Goal: Navigation & Orientation: Find specific page/section

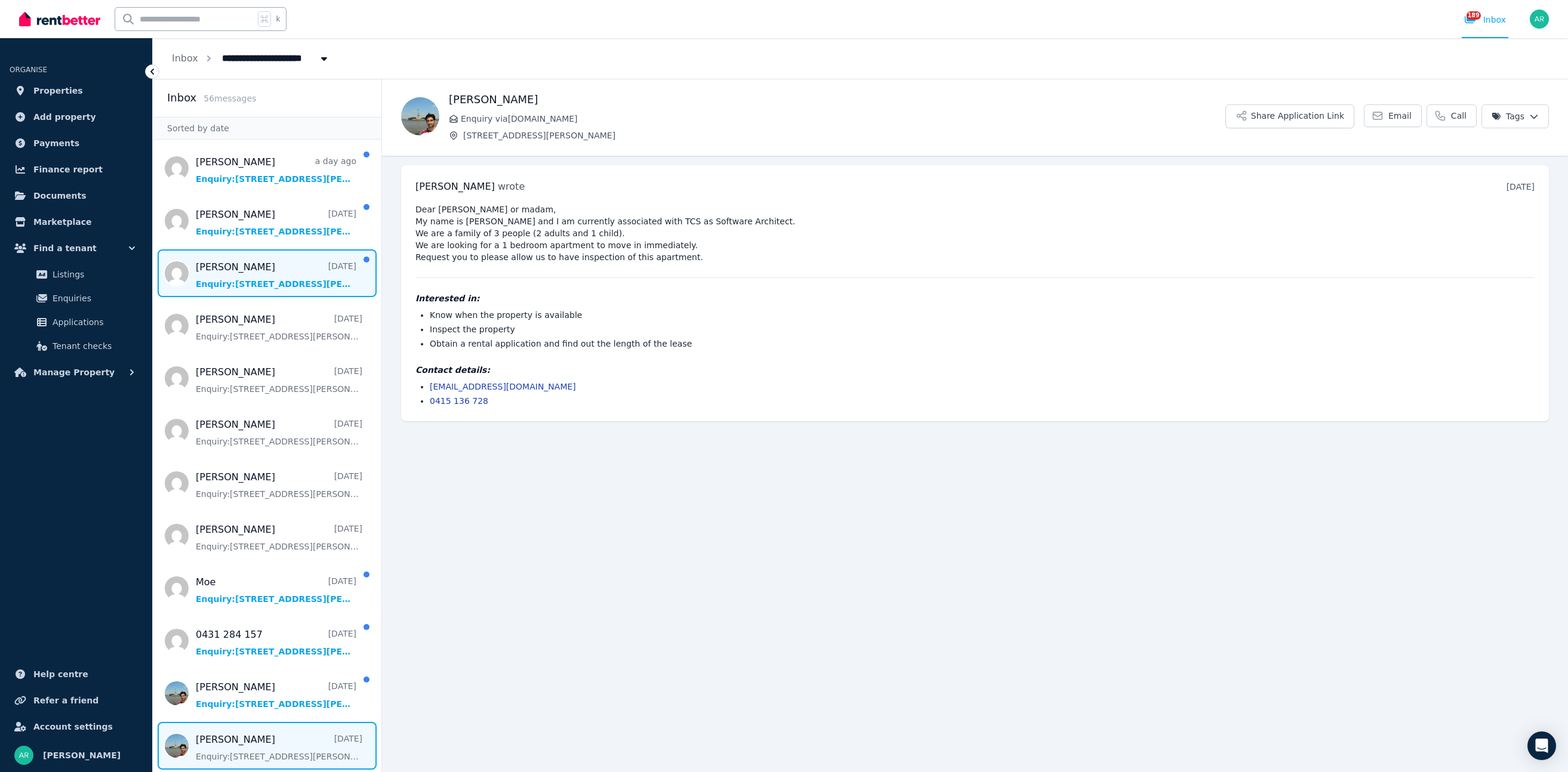
click at [259, 292] on span "Message list" at bounding box center [267, 273] width 229 height 47
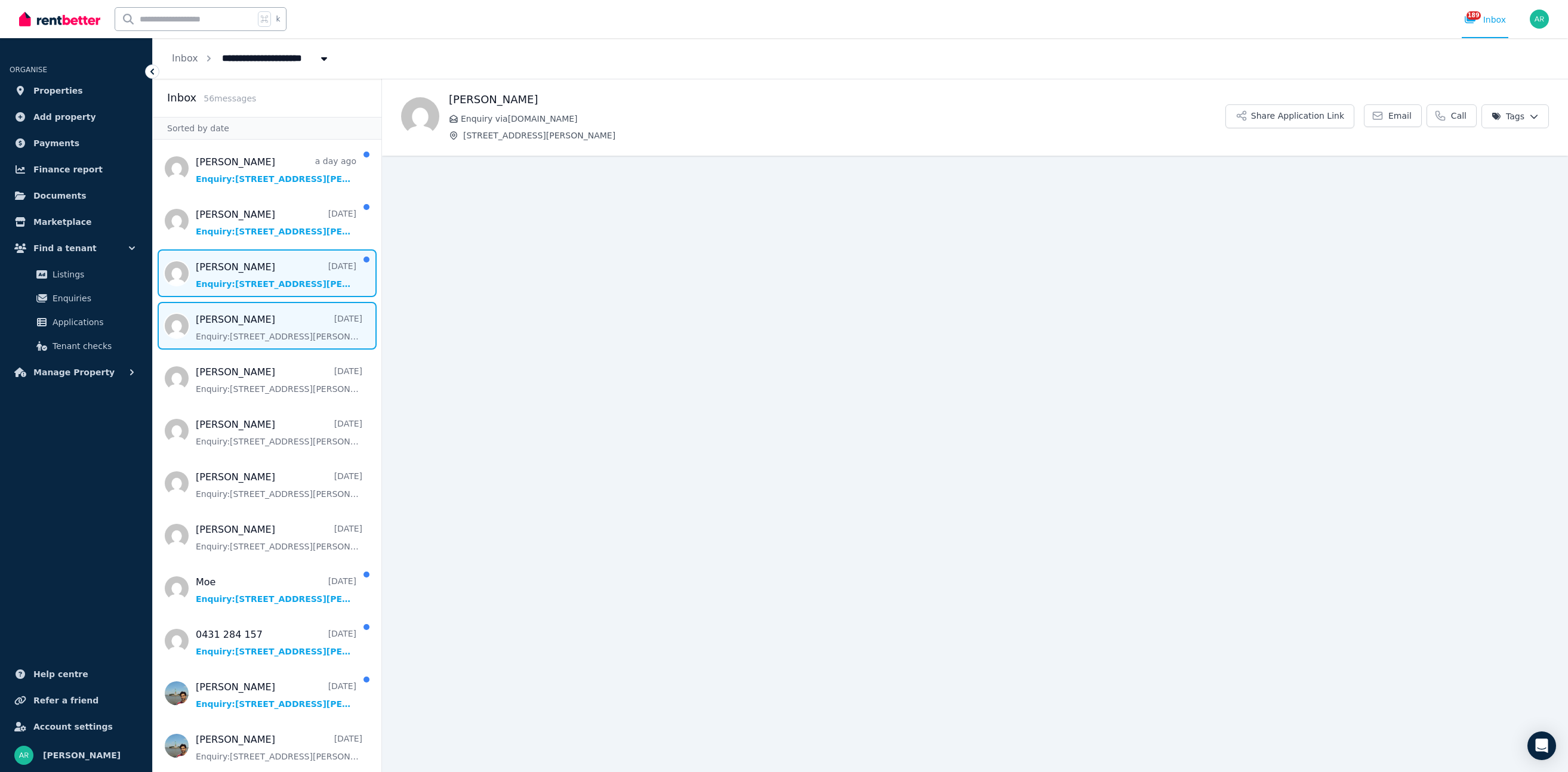
click at [248, 345] on span "Message list" at bounding box center [267, 325] width 229 height 47
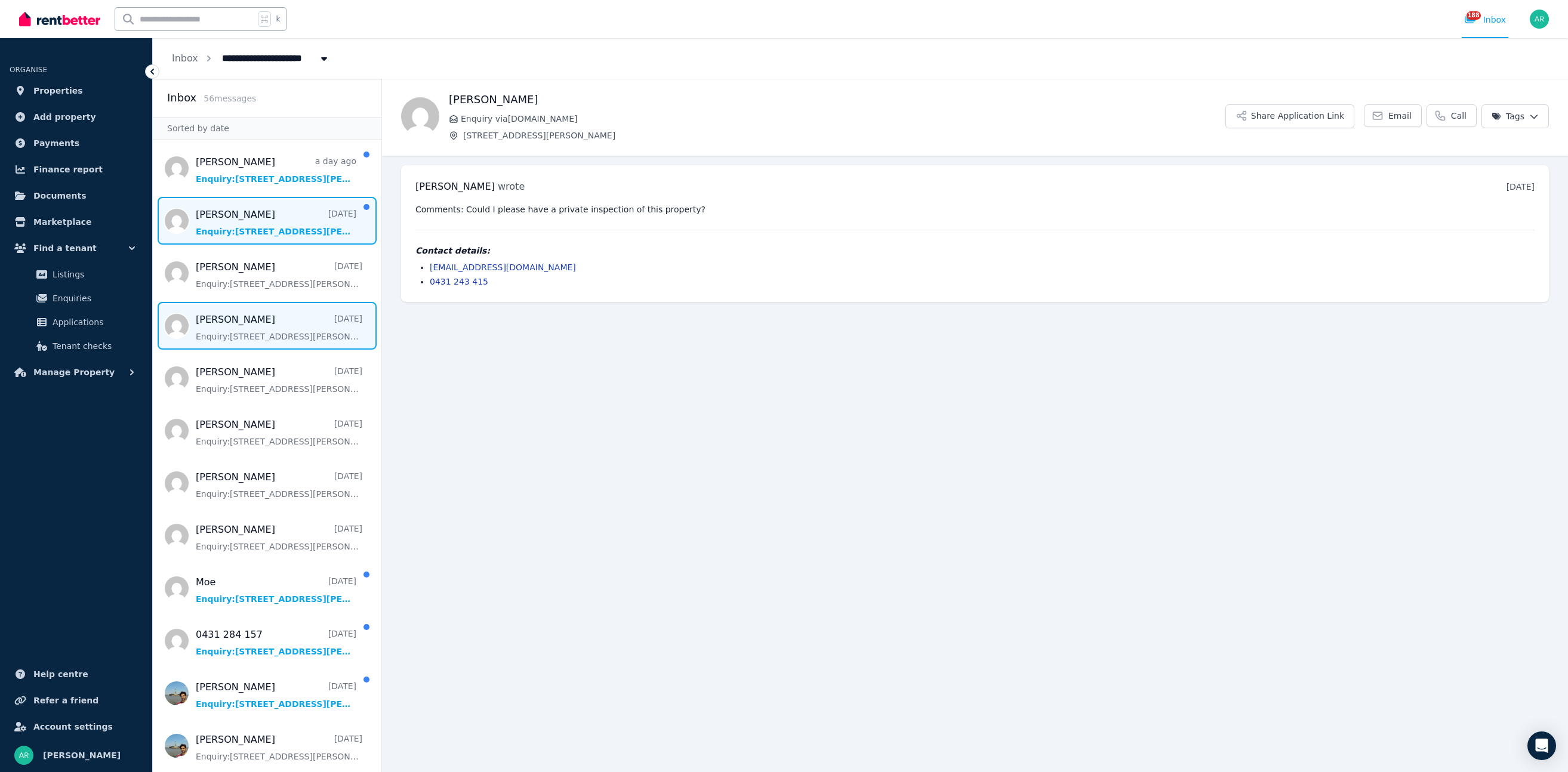
click at [273, 236] on span "Message list" at bounding box center [267, 221] width 229 height 47
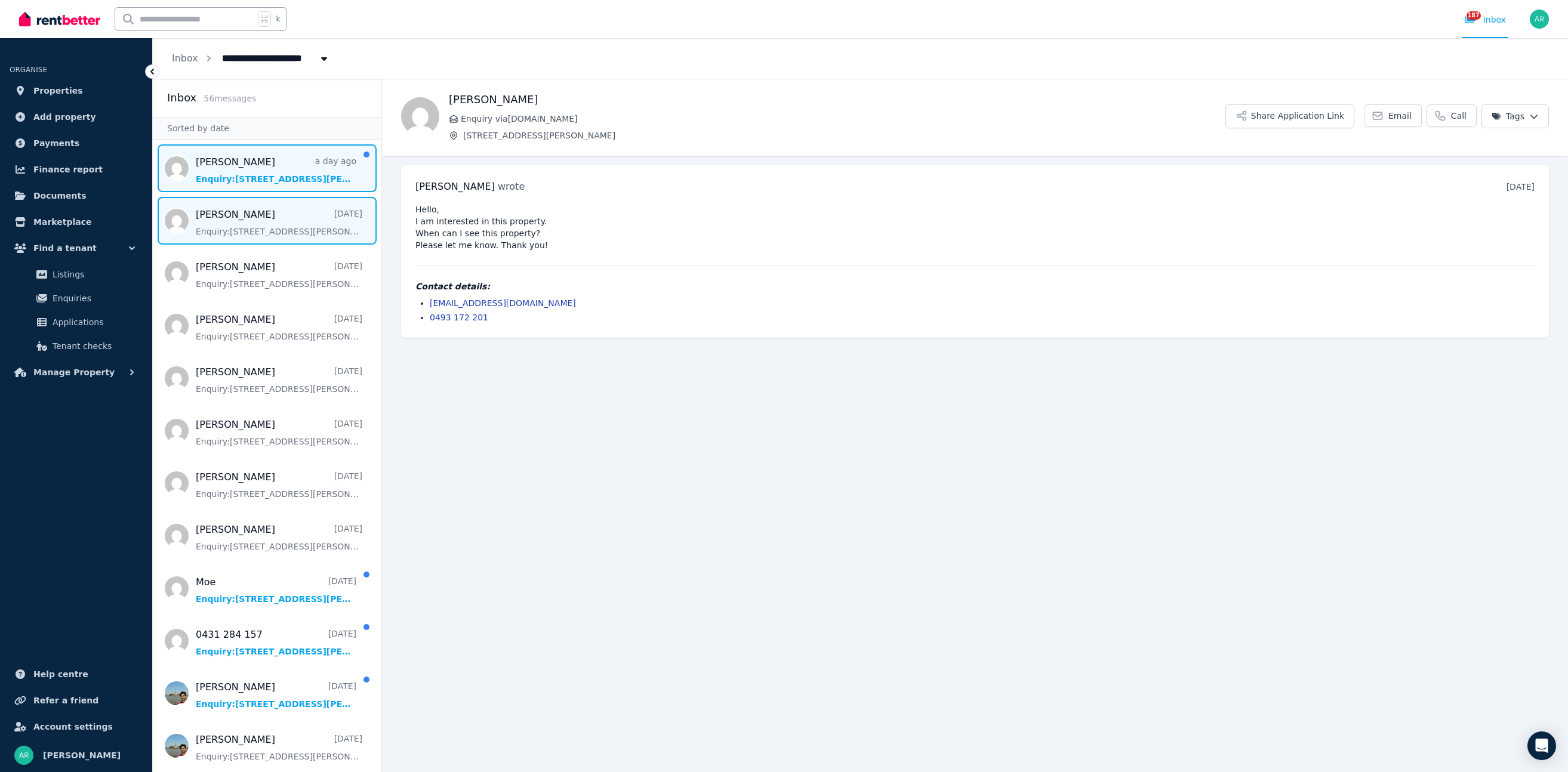
click at [265, 181] on span "Message list" at bounding box center [267, 168] width 229 height 47
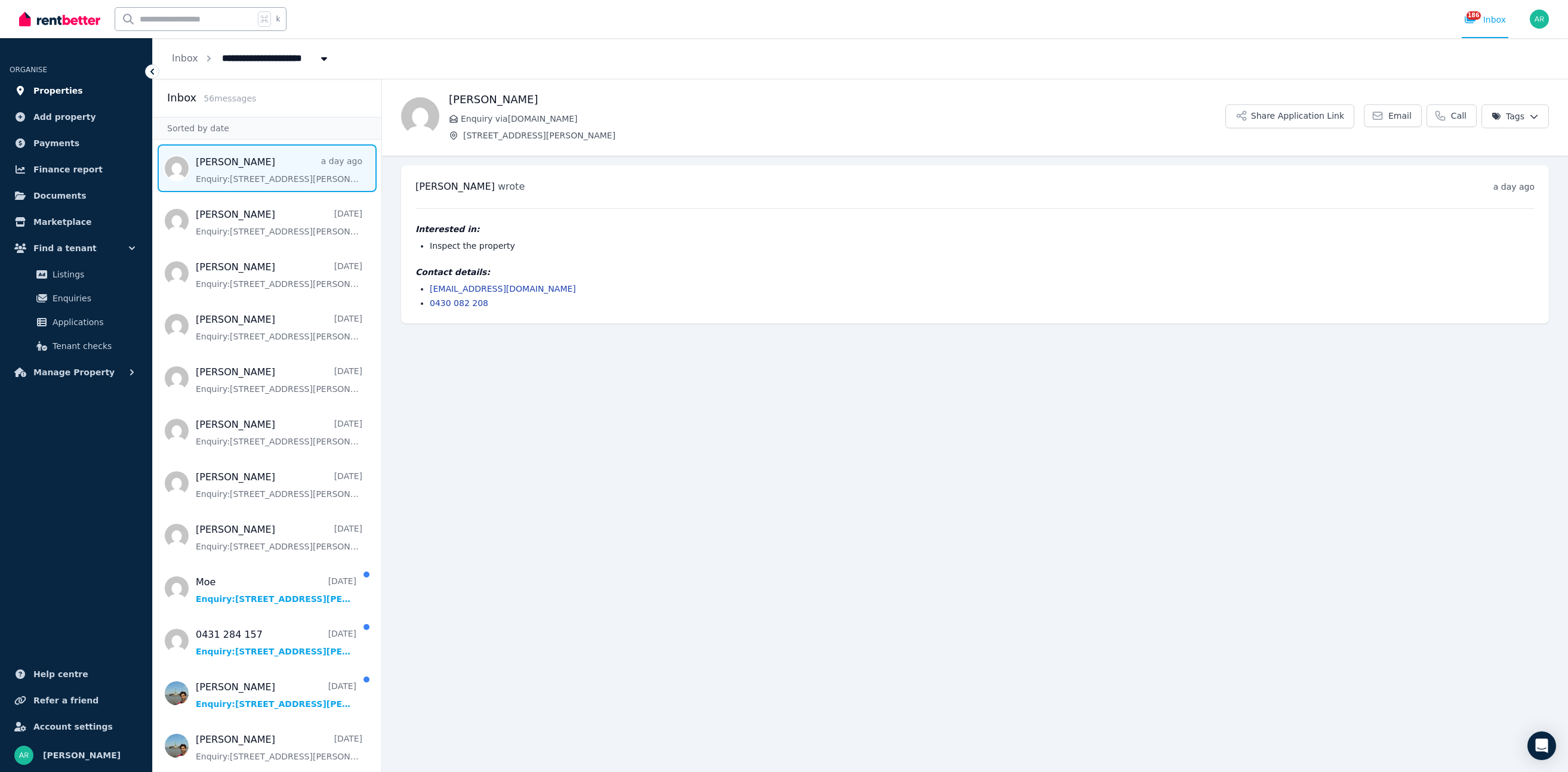
click at [77, 87] on link "Properties" at bounding box center [76, 90] width 133 height 24
